Goal: Use online tool/utility: Utilize a website feature to perform a specific function

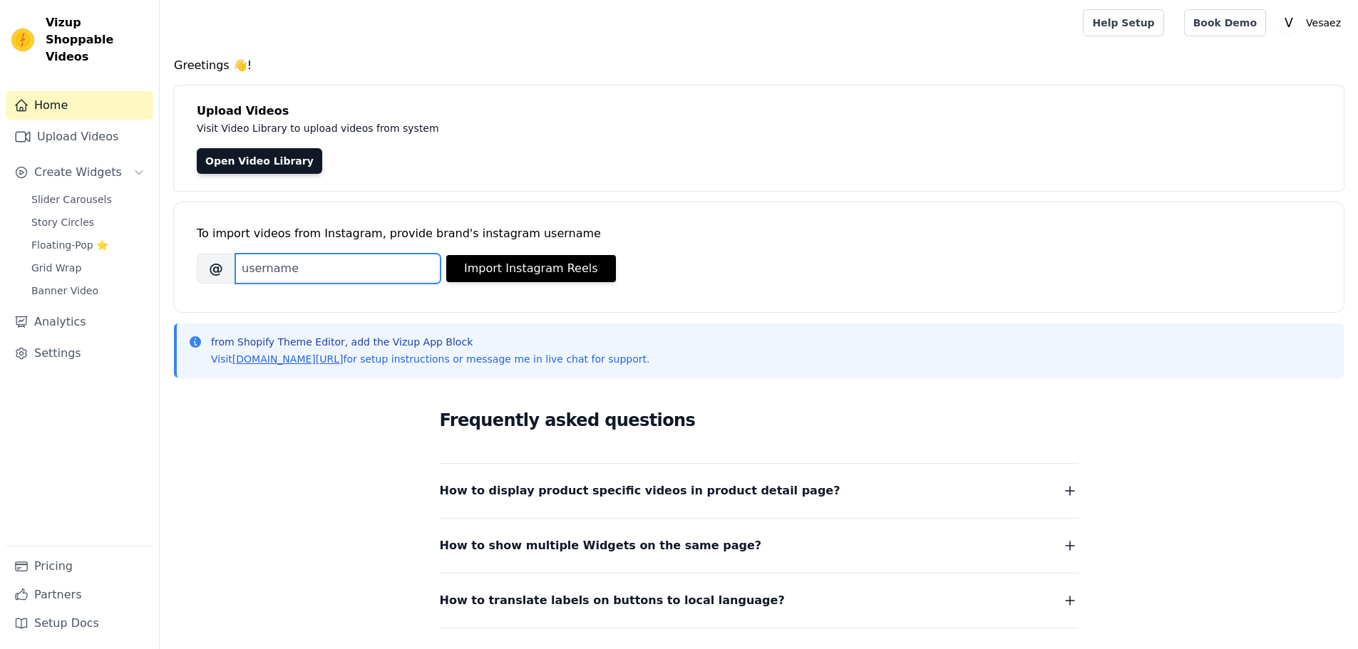
click at [317, 274] on input "Brand's Instagram Username" at bounding box center [337, 269] width 205 height 30
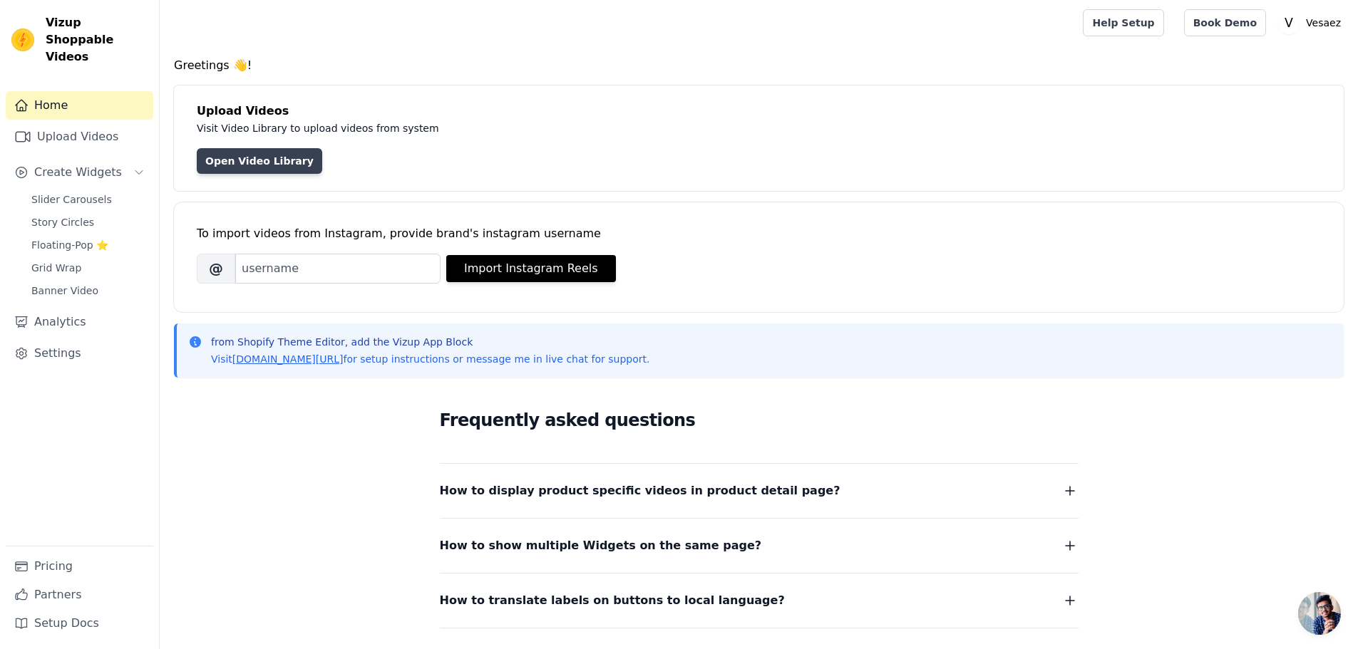
click at [247, 163] on link "Open Video Library" at bounding box center [259, 161] width 125 height 26
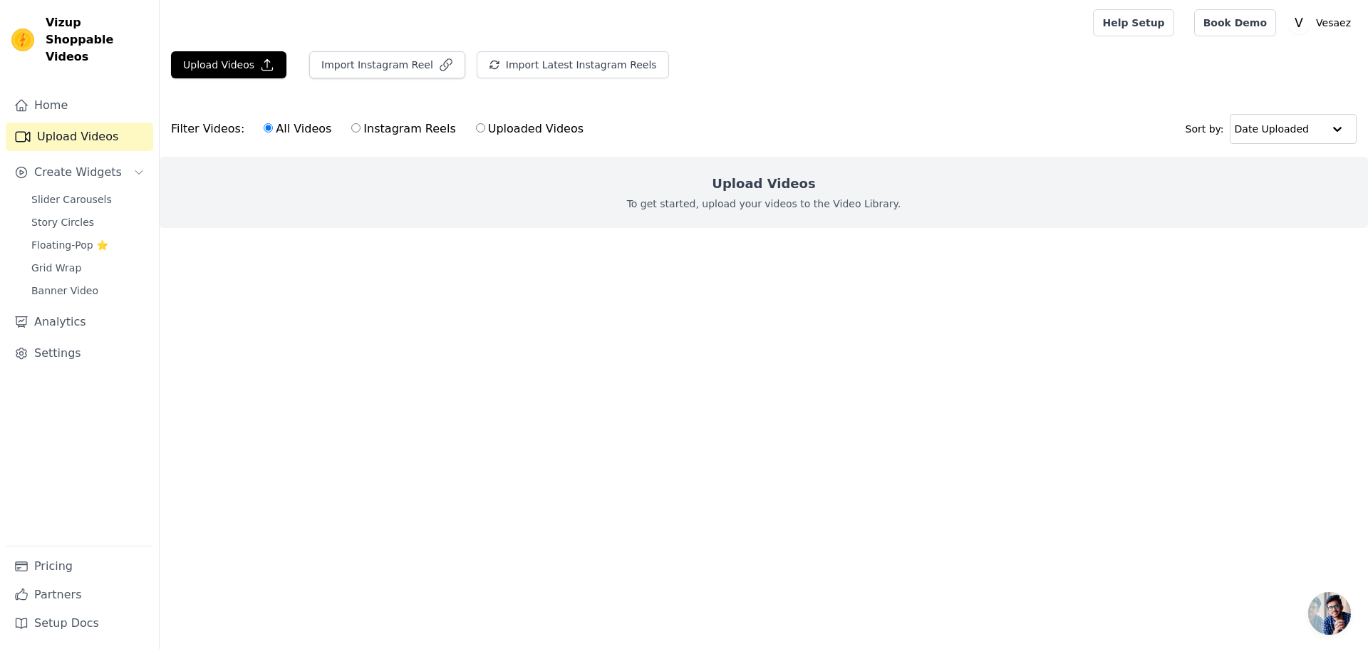
click at [187, 285] on html "Vizup Shoppable Videos Home Upload Videos Create Widgets Slider Carousels Story…" at bounding box center [684, 142] width 1368 height 285
click at [81, 164] on span "Create Widgets" at bounding box center [78, 172] width 88 height 17
click at [92, 164] on span "Create Widgets" at bounding box center [78, 172] width 88 height 17
